Goal: Information Seeking & Learning: Stay updated

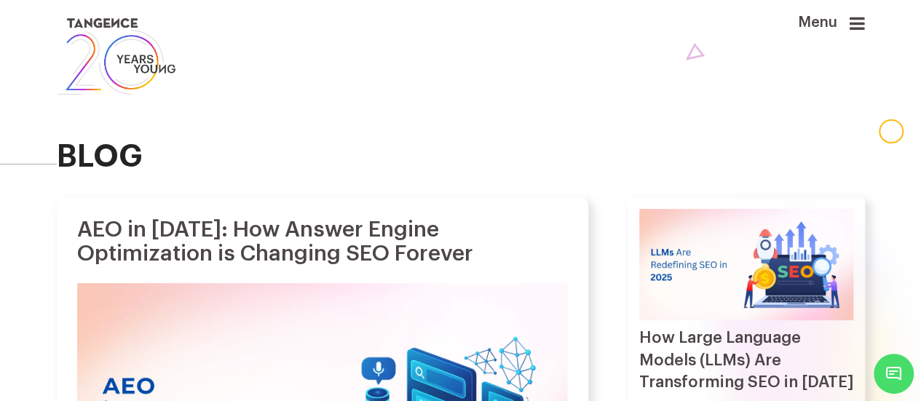
click at [860, 30] on icon at bounding box center [856, 23] width 15 height 17
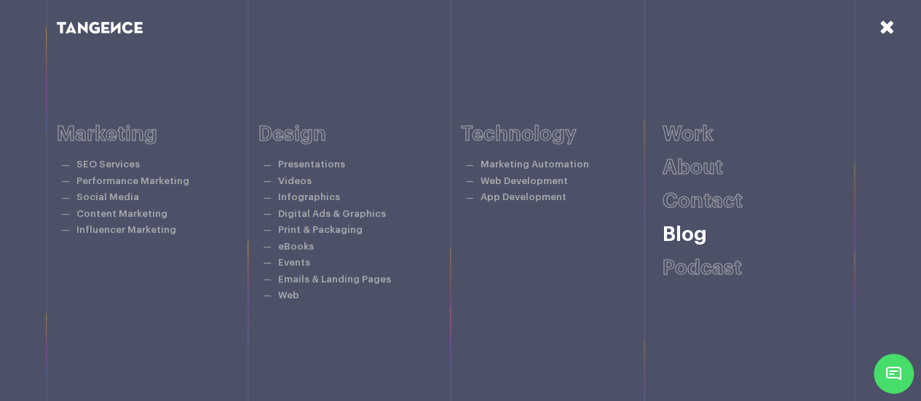
click at [694, 236] on link "Blog" at bounding box center [684, 234] width 44 height 20
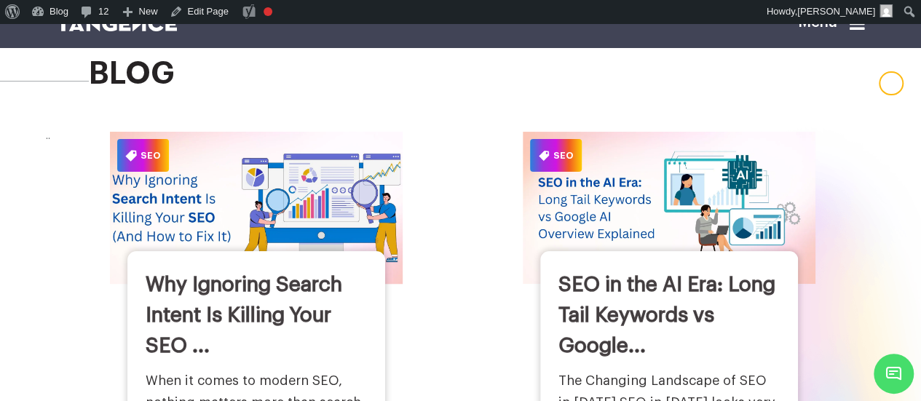
scroll to position [70, 0]
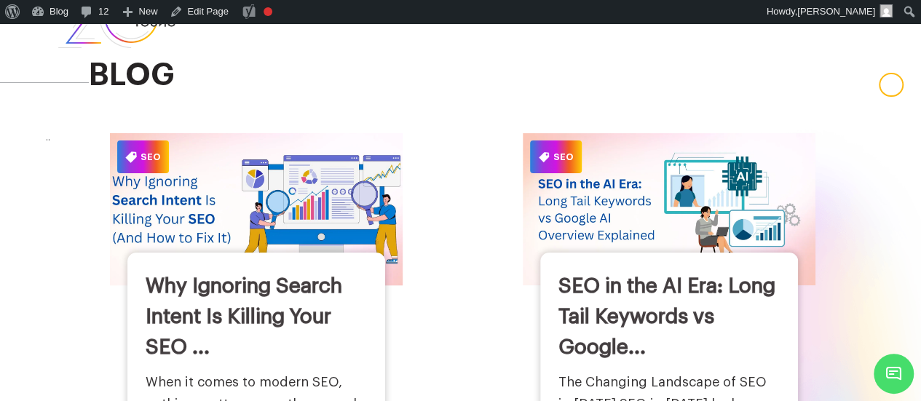
click at [328, 273] on div "Why Ignoring Search Intent Is Killing Your SEO ... When it comes to modern SEO,…" at bounding box center [256, 409] width 258 height 313
click at [314, 245] on img at bounding box center [256, 209] width 322 height 167
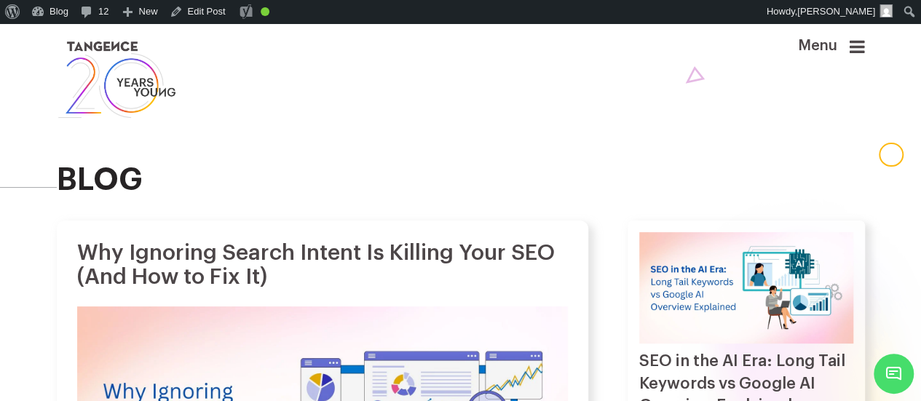
click at [440, 71] on link at bounding box center [392, 80] width 670 height 84
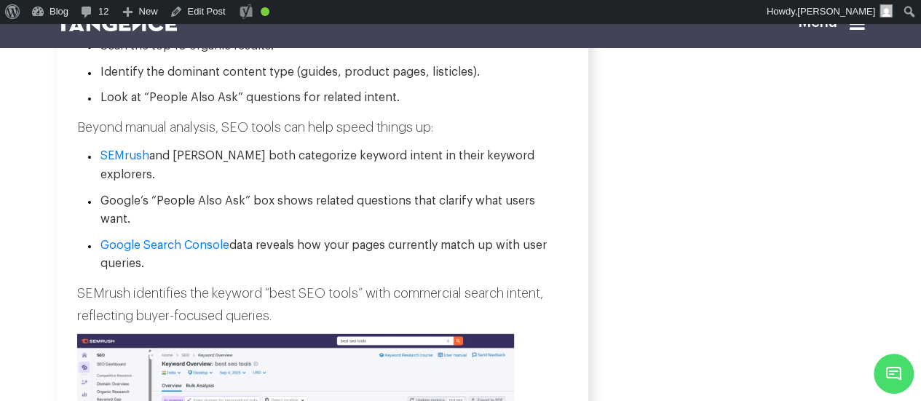
scroll to position [2023, 0]
